Goal: Check status

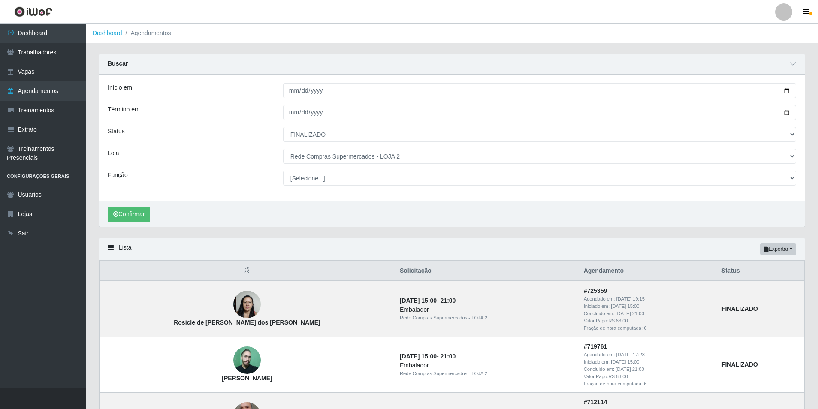
select select "FINALIZADO"
select select "161"
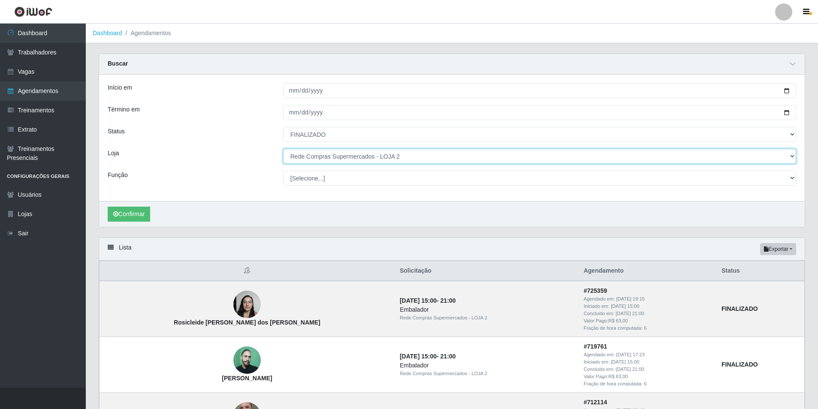
click at [394, 152] on select "[Selecione...] Rede Compras Supermercados - LOJA 1 Rede Compras Supermercados -…" at bounding box center [539, 156] width 513 height 15
click at [400, 162] on select "[Selecione...] Rede Compras Supermercados - LOJA 1 Rede Compras Supermercados -…" at bounding box center [539, 156] width 513 height 15
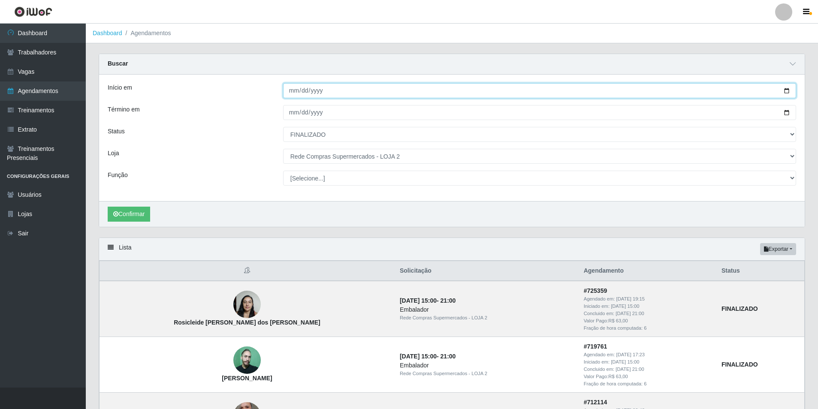
click at [291, 94] on input "[DATE]" at bounding box center [539, 90] width 513 height 15
type input "[DATE]"
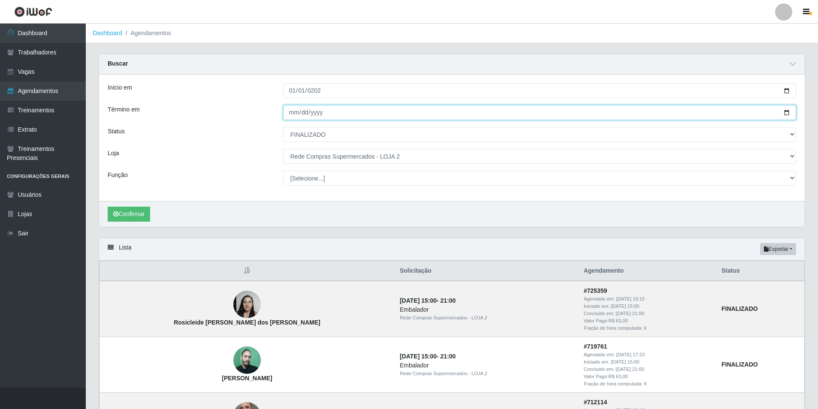
click at [293, 112] on input "[DATE]" at bounding box center [539, 112] width 513 height 15
type input "[DATE]"
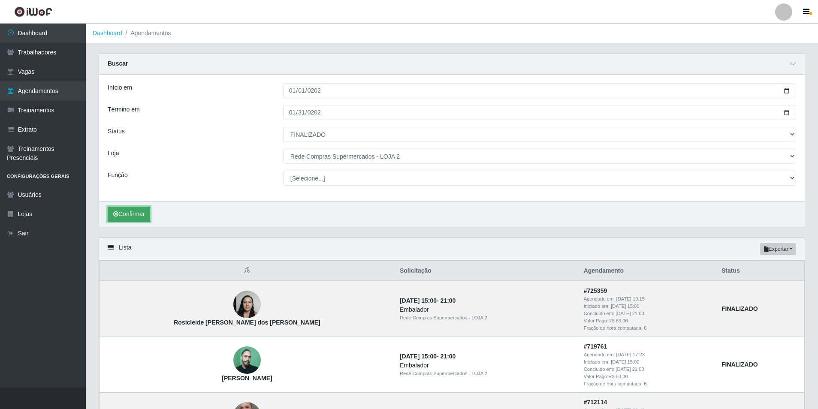
click at [145, 211] on button "Confirmar" at bounding box center [129, 214] width 42 height 15
